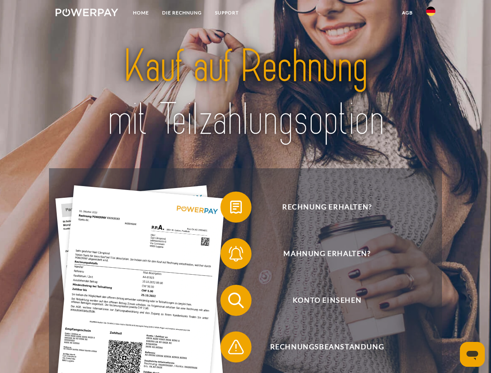
click at [87, 14] on img at bounding box center [87, 13] width 63 height 8
click at [431, 14] on img at bounding box center [430, 11] width 9 height 9
click at [407, 13] on link "agb" at bounding box center [407, 13] width 24 height 14
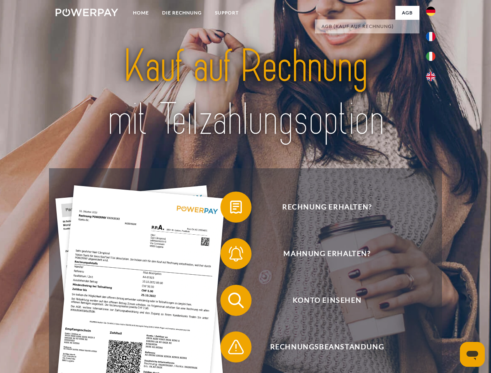
click at [230, 209] on span at bounding box center [224, 207] width 39 height 39
click at [230, 255] on span at bounding box center [224, 253] width 39 height 39
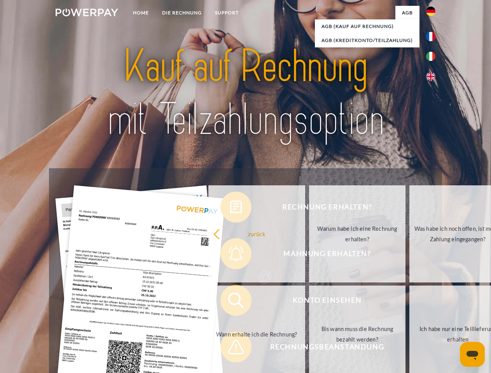
click at [309, 302] on link "Bis wann muss die Rechnung bezahlt werden?" at bounding box center [357, 334] width 97 height 97
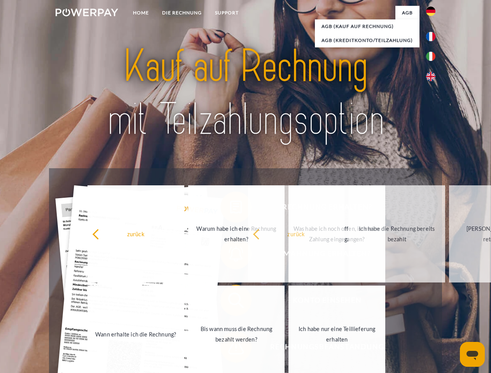
click at [230, 349] on span at bounding box center [224, 347] width 39 height 39
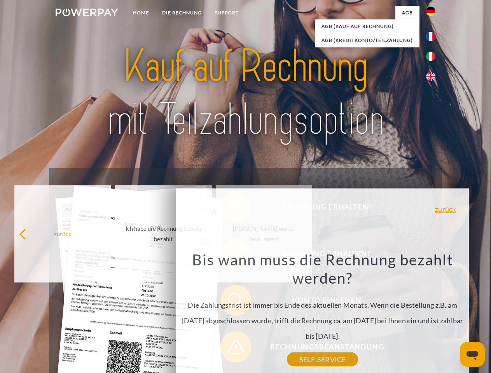
click at [472, 355] on icon "Messaging-Fenster öffnen" at bounding box center [473, 355] width 12 height 9
